Goal: Find specific page/section: Find specific page/section

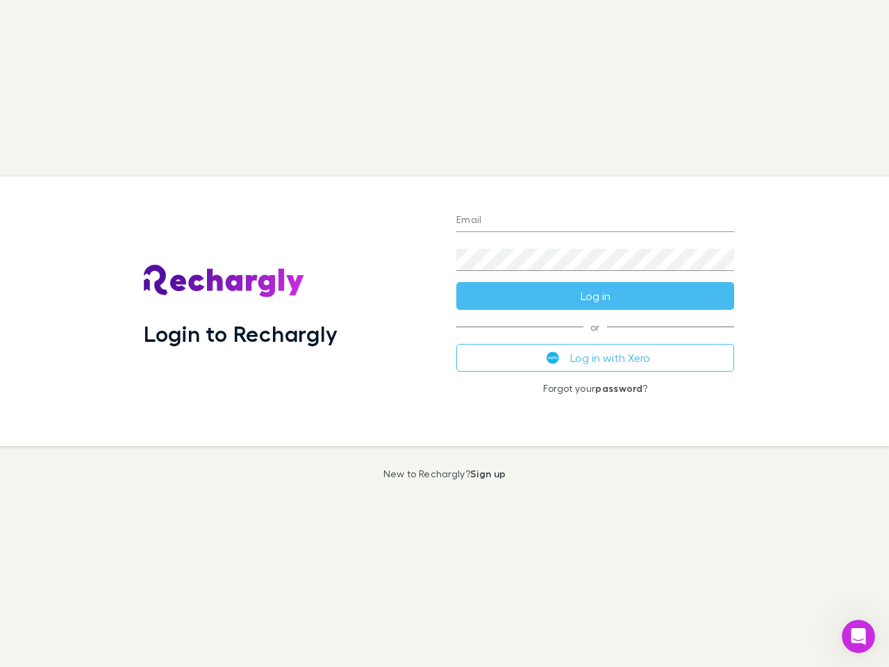
click at [445, 333] on div "Login to Rechargly" at bounding box center [289, 311] width 313 height 270
click at [595, 221] on input "Email" at bounding box center [595, 221] width 278 height 22
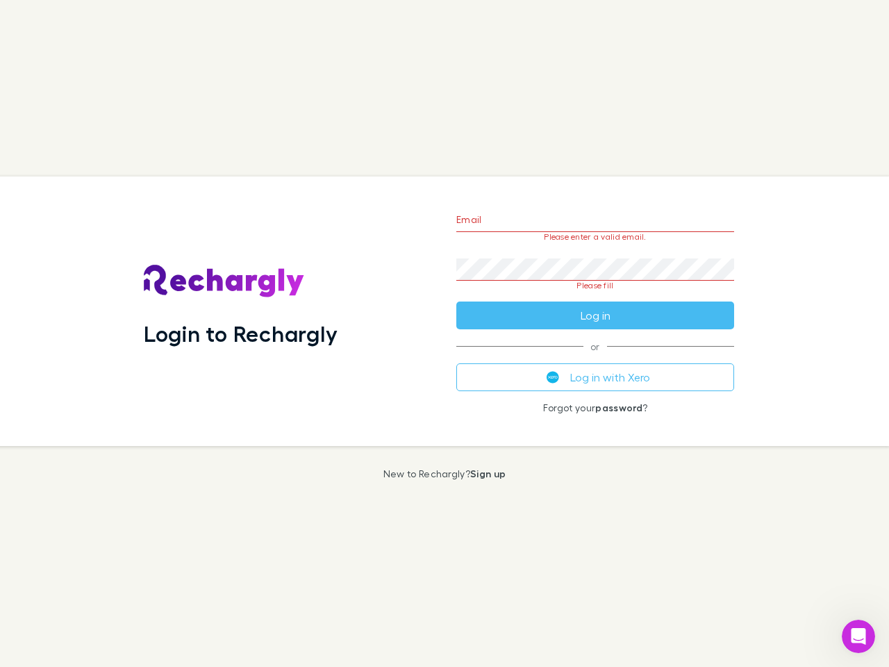
click at [595, 296] on form "Email Please enter a valid email. Password Please fill Log in" at bounding box center [595, 264] width 278 height 131
click at [595, 358] on div "Email Please enter a valid email. Password Please fill Log in or Log in with Xe…" at bounding box center [595, 311] width 300 height 270
click at [859, 636] on icon "Open Intercom Messenger" at bounding box center [859, 636] width 23 height 23
